Goal: Transaction & Acquisition: Book appointment/travel/reservation

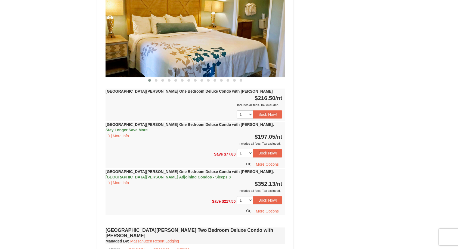
scroll to position [508, 0]
click at [125, 132] on button "[+] More Info" at bounding box center [118, 135] width 25 height 6
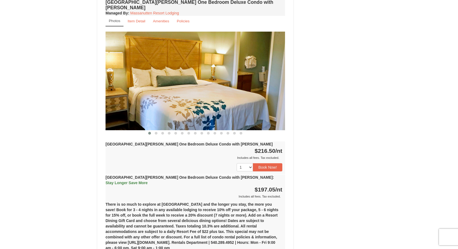
scroll to position [455, 0]
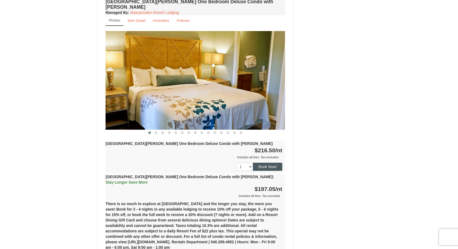
click at [270, 162] on button "Book Now!" at bounding box center [267, 166] width 29 height 8
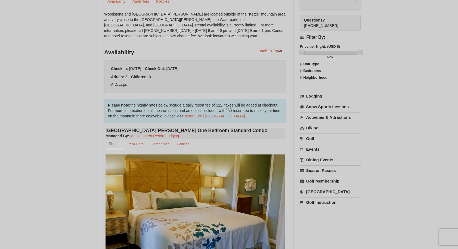
scroll to position [48, 0]
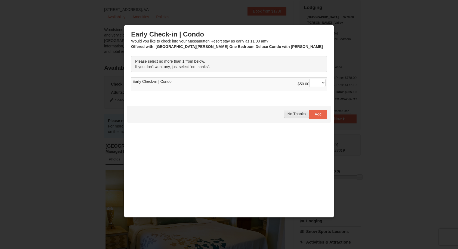
click at [300, 116] on span "No Thanks" at bounding box center [296, 113] width 18 height 4
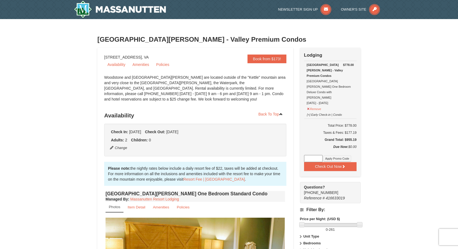
scroll to position [0, 0]
click at [119, 147] on button "Change" at bounding box center [119, 148] width 18 height 6
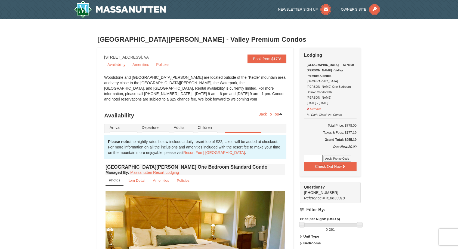
type input "[DATE]"
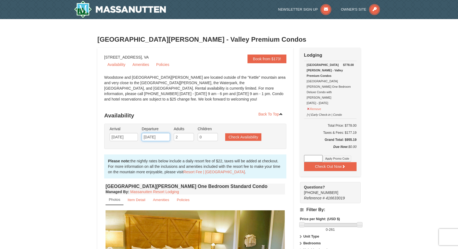
click at [165, 138] on input "[DATE]" at bounding box center [156, 137] width 28 height 8
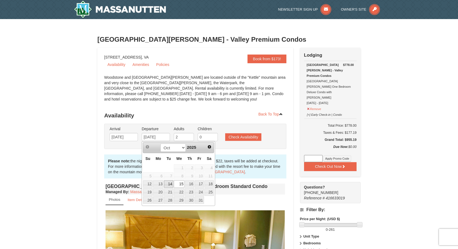
click at [171, 183] on link "14" at bounding box center [168, 184] width 9 height 8
type input "[DATE]"
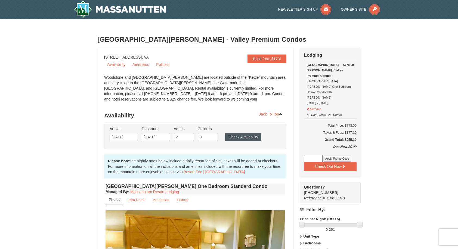
click at [235, 137] on button "Check Availability" at bounding box center [243, 137] width 36 height 8
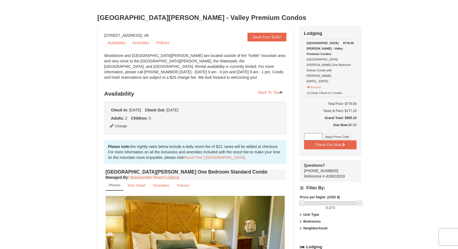
scroll to position [20, 0]
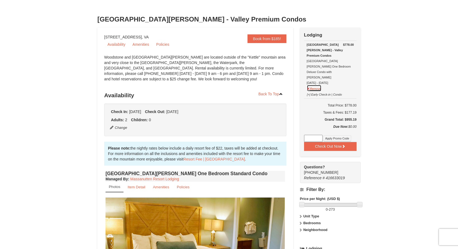
click at [308, 85] on button "Remove" at bounding box center [314, 88] width 15 height 7
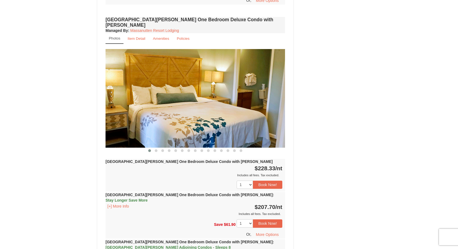
scroll to position [438, 0]
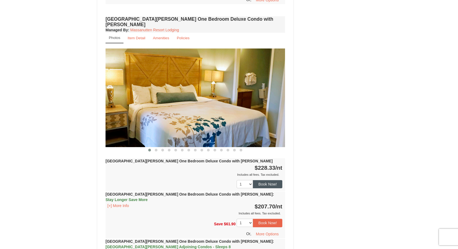
click at [268, 180] on button "Book Now!" at bounding box center [267, 184] width 29 height 8
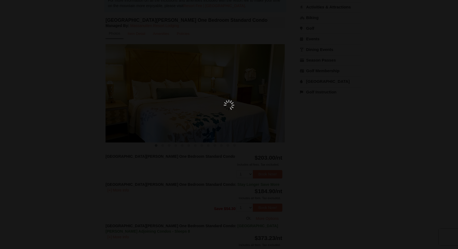
scroll to position [48, 0]
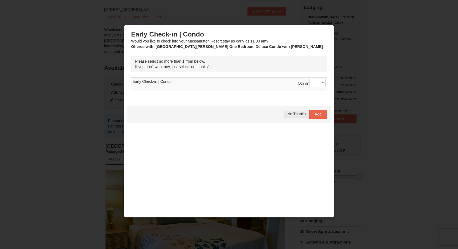
click at [301, 112] on span "No Thanks" at bounding box center [296, 113] width 18 height 4
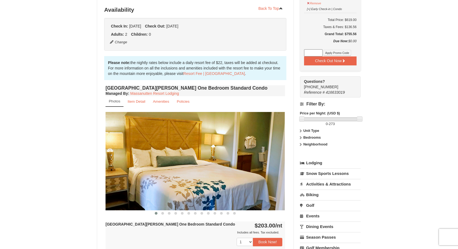
scroll to position [104, 0]
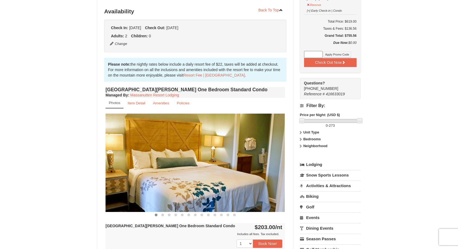
click at [300, 144] on icon at bounding box center [301, 146] width 4 height 4
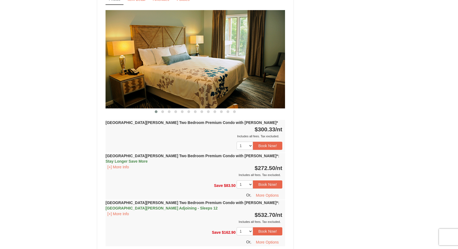
scroll to position [1594, 0]
